Goal: Navigation & Orientation: Go to known website

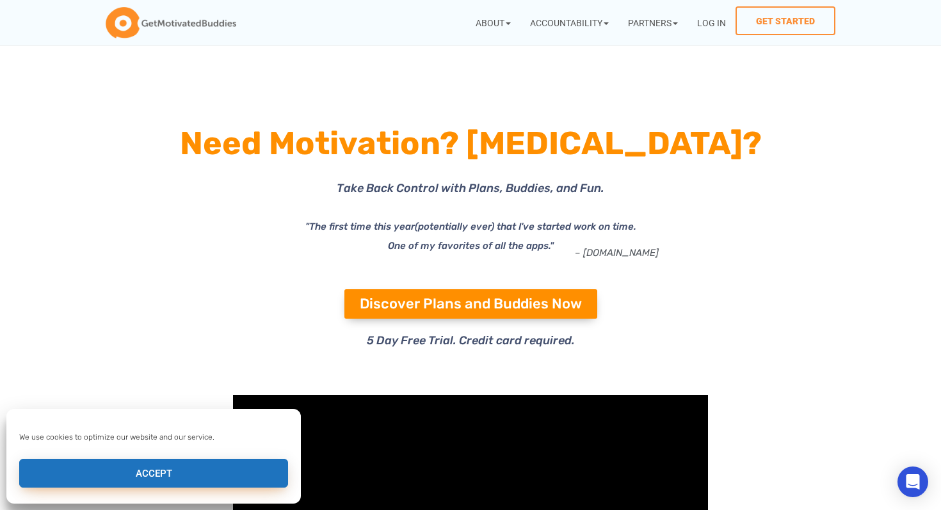
click at [192, 467] on button "Accept" at bounding box center [153, 473] width 269 height 29
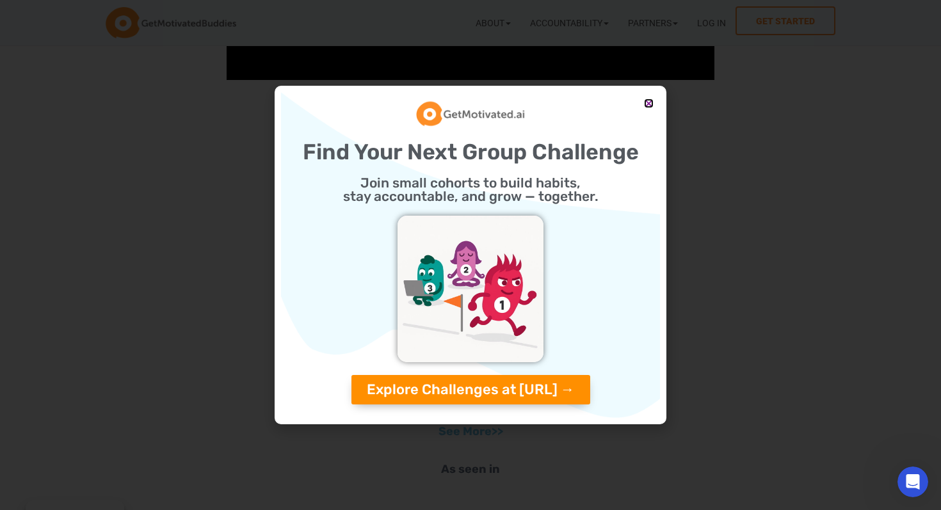
scroll to position [1341, 0]
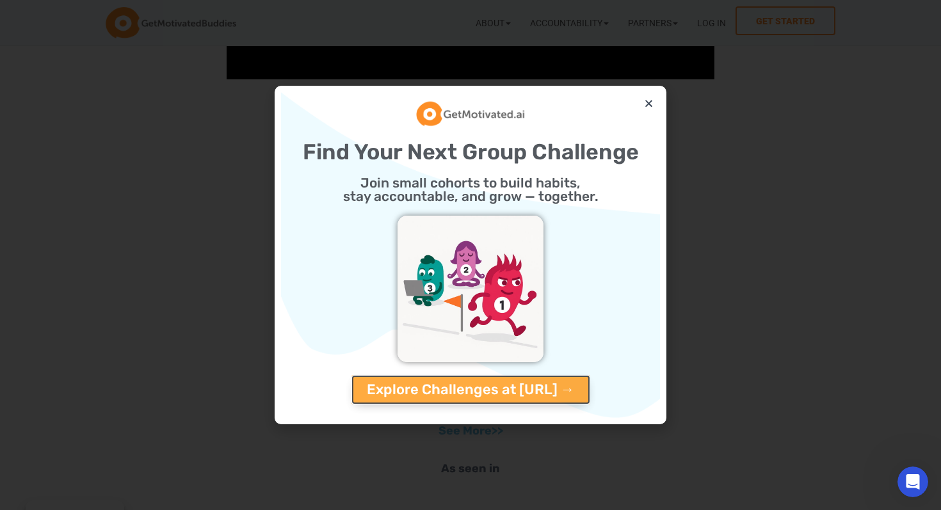
click at [497, 397] on span "Explore Challenges at [URL] →" at bounding box center [471, 390] width 208 height 14
click at [484, 391] on span "Explore Challenges at [URL] →" at bounding box center [471, 390] width 208 height 14
